Goal: Transaction & Acquisition: Purchase product/service

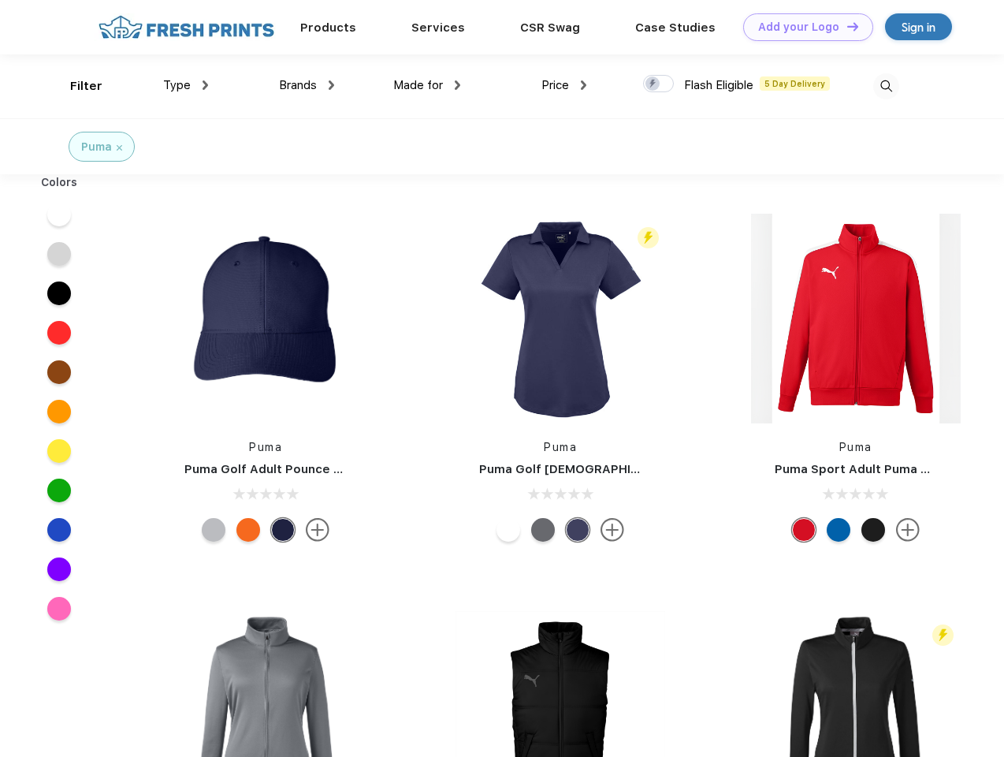
scroll to position [1, 0]
click at [802, 27] on link "Add your Logo Design Tool" at bounding box center [808, 27] width 130 height 28
click at [0, 0] on div "Design Tool" at bounding box center [0, 0] width 0 height 0
click at [846, 26] on link "Add your Logo Design Tool" at bounding box center [808, 27] width 130 height 28
click at [76, 86] on div "Filter" at bounding box center [86, 86] width 32 height 18
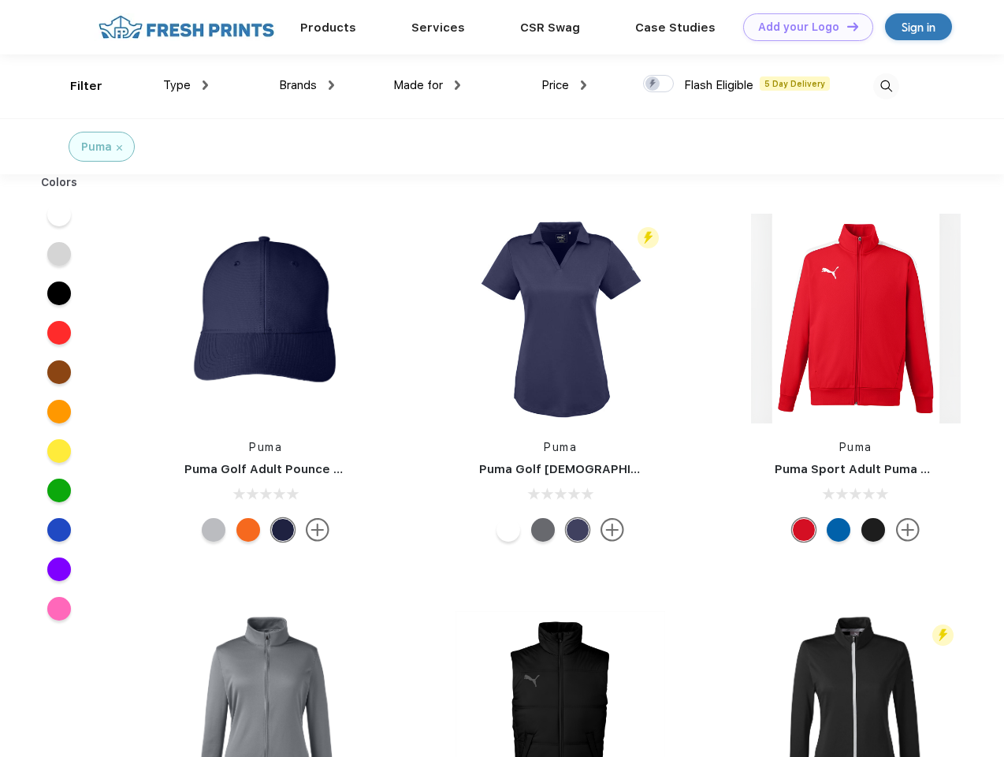
click at [186, 85] on span "Type" at bounding box center [177, 85] width 28 height 14
click at [307, 85] on span "Brands" at bounding box center [298, 85] width 38 height 14
click at [427, 85] on span "Made for" at bounding box center [418, 85] width 50 height 14
click at [564, 85] on span "Price" at bounding box center [556, 85] width 28 height 14
click at [659, 84] on div at bounding box center [658, 83] width 31 height 17
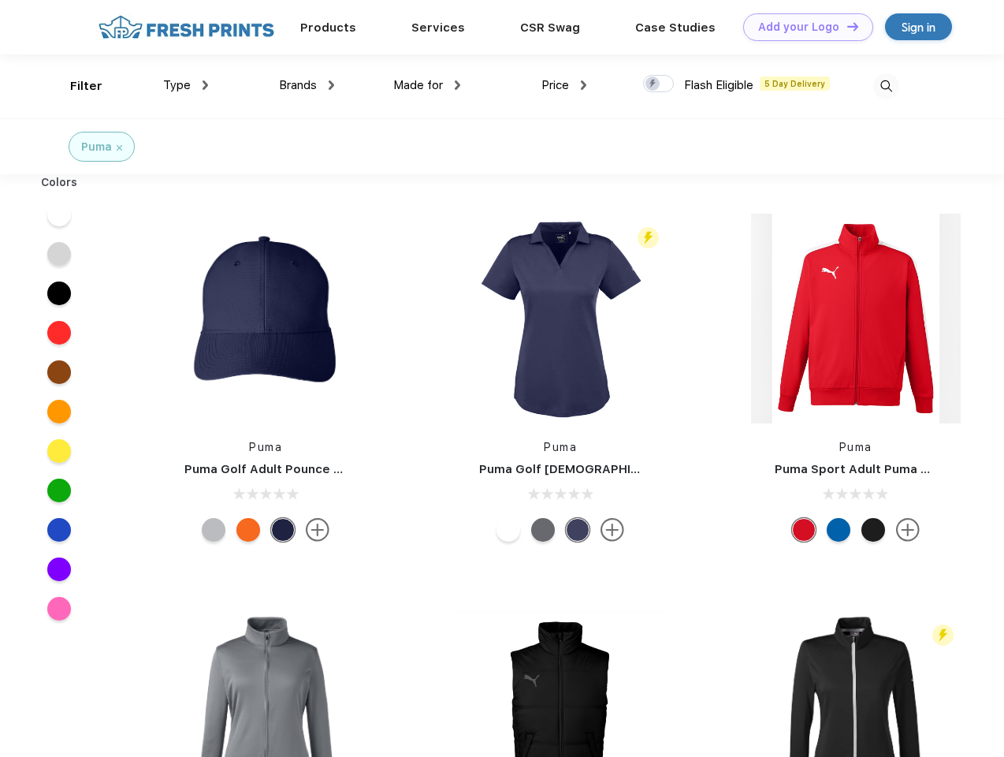
click at [653, 84] on input "checkbox" at bounding box center [648, 79] width 10 height 10
click at [886, 86] on img at bounding box center [886, 86] width 26 height 26
